Goal: Task Accomplishment & Management: Use online tool/utility

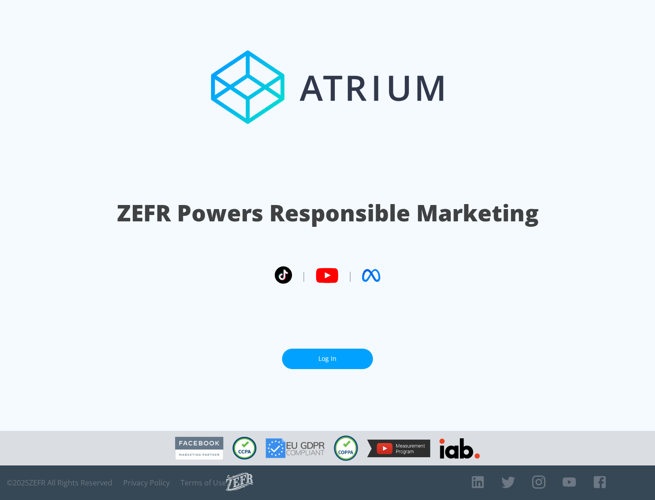
click at [327, 355] on link "Log In" at bounding box center [327, 359] width 91 height 20
